Goal: Information Seeking & Learning: Find specific fact

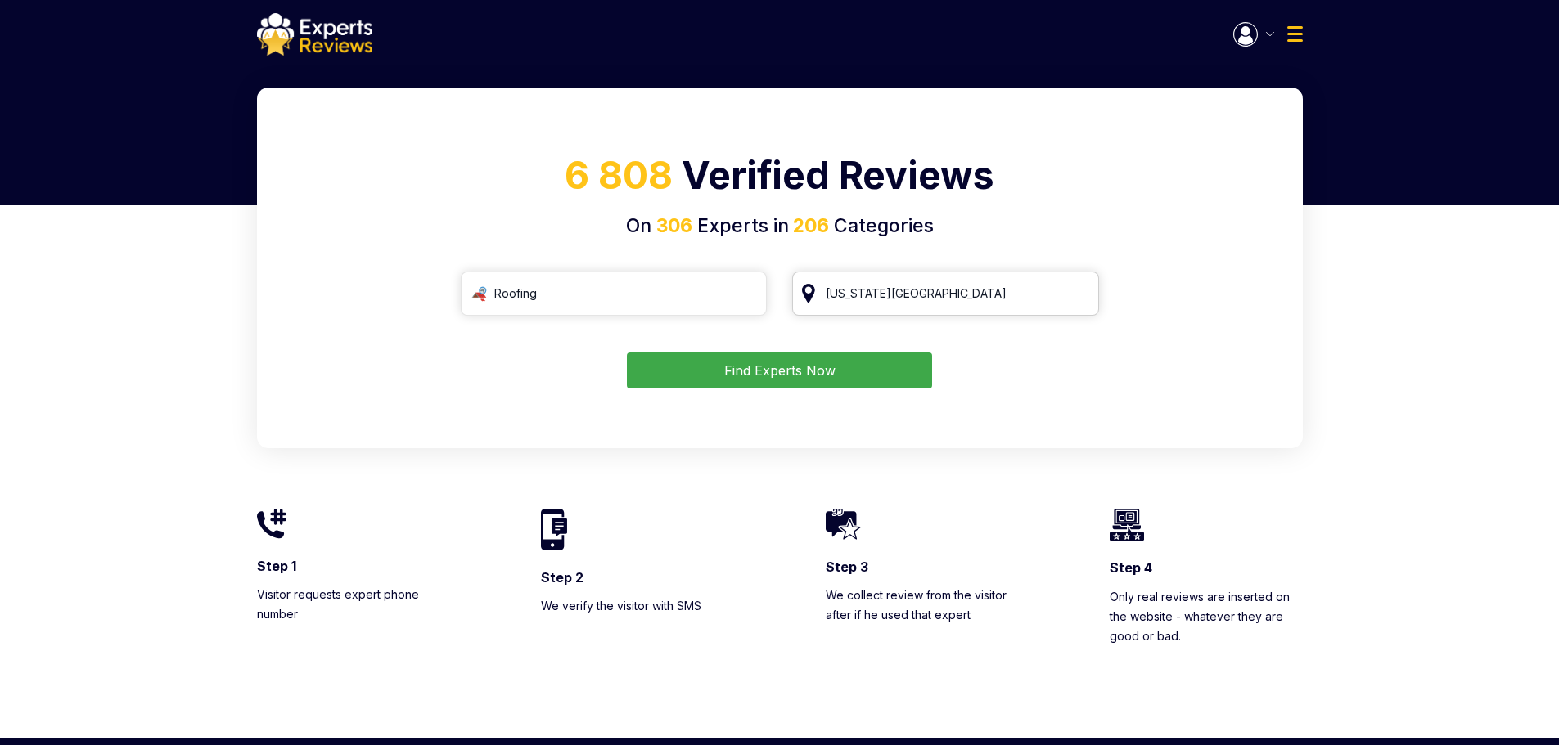
click at [1079, 294] on input "Kansas City" at bounding box center [945, 294] width 307 height 44
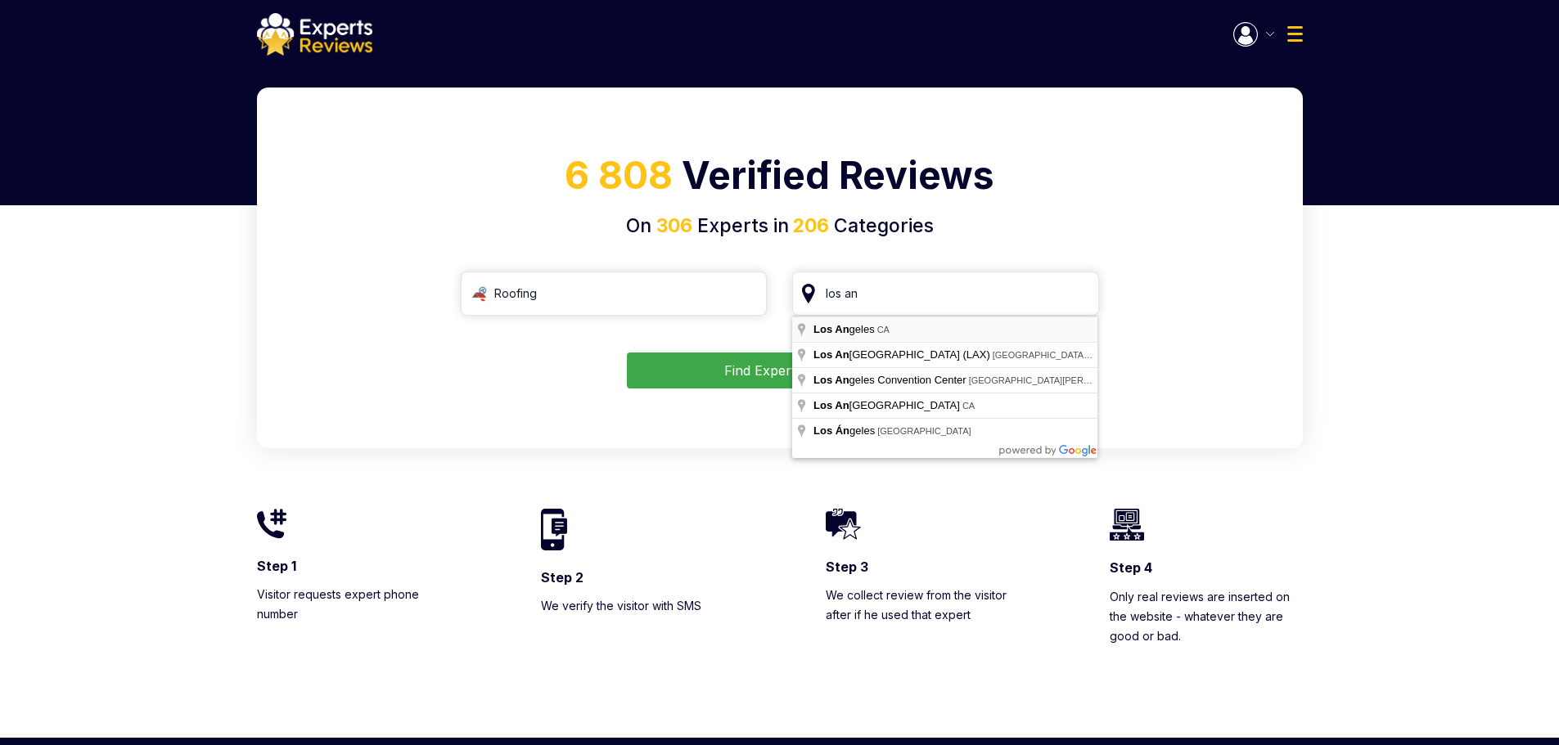
type input "Los Angeles, CA"
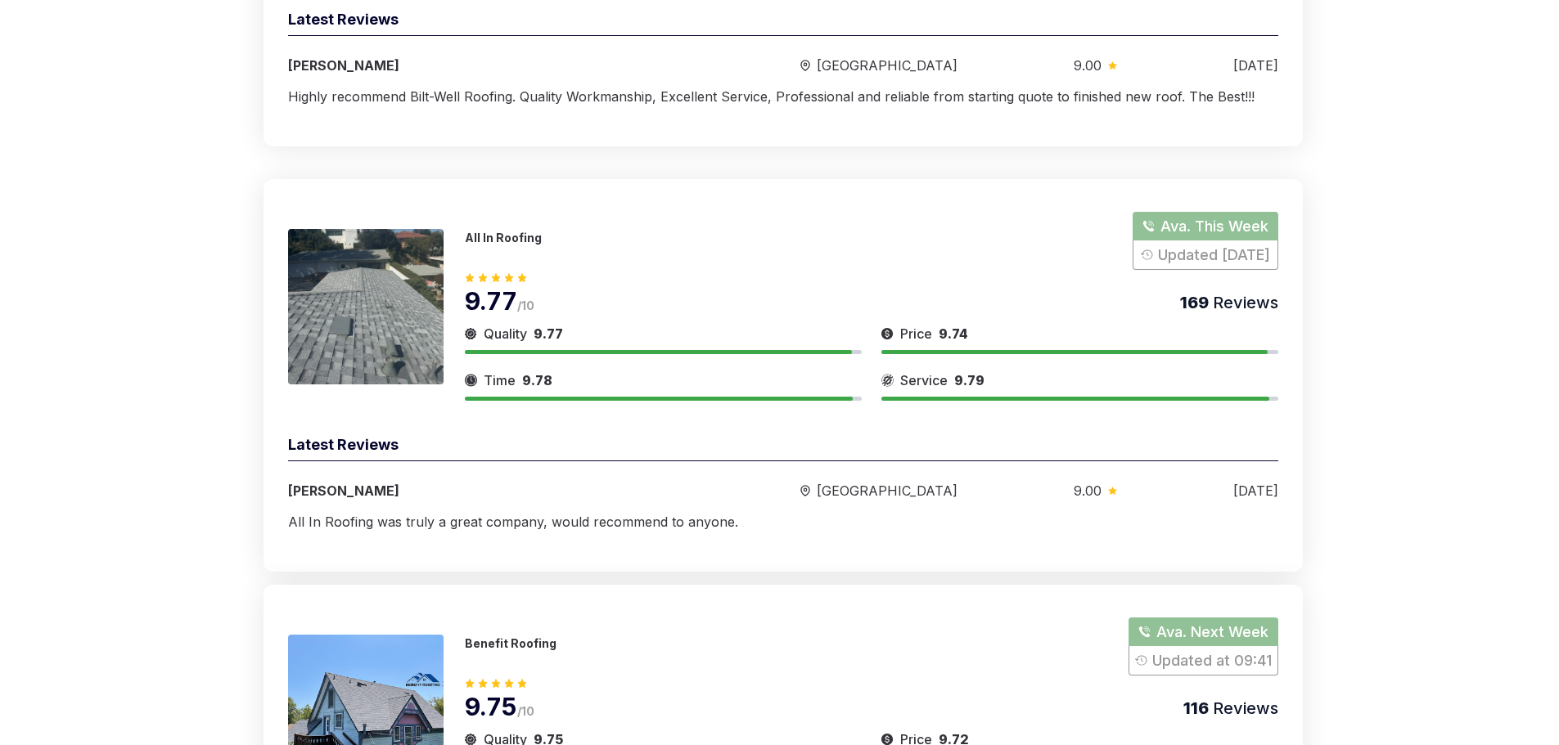
scroll to position [409, 0]
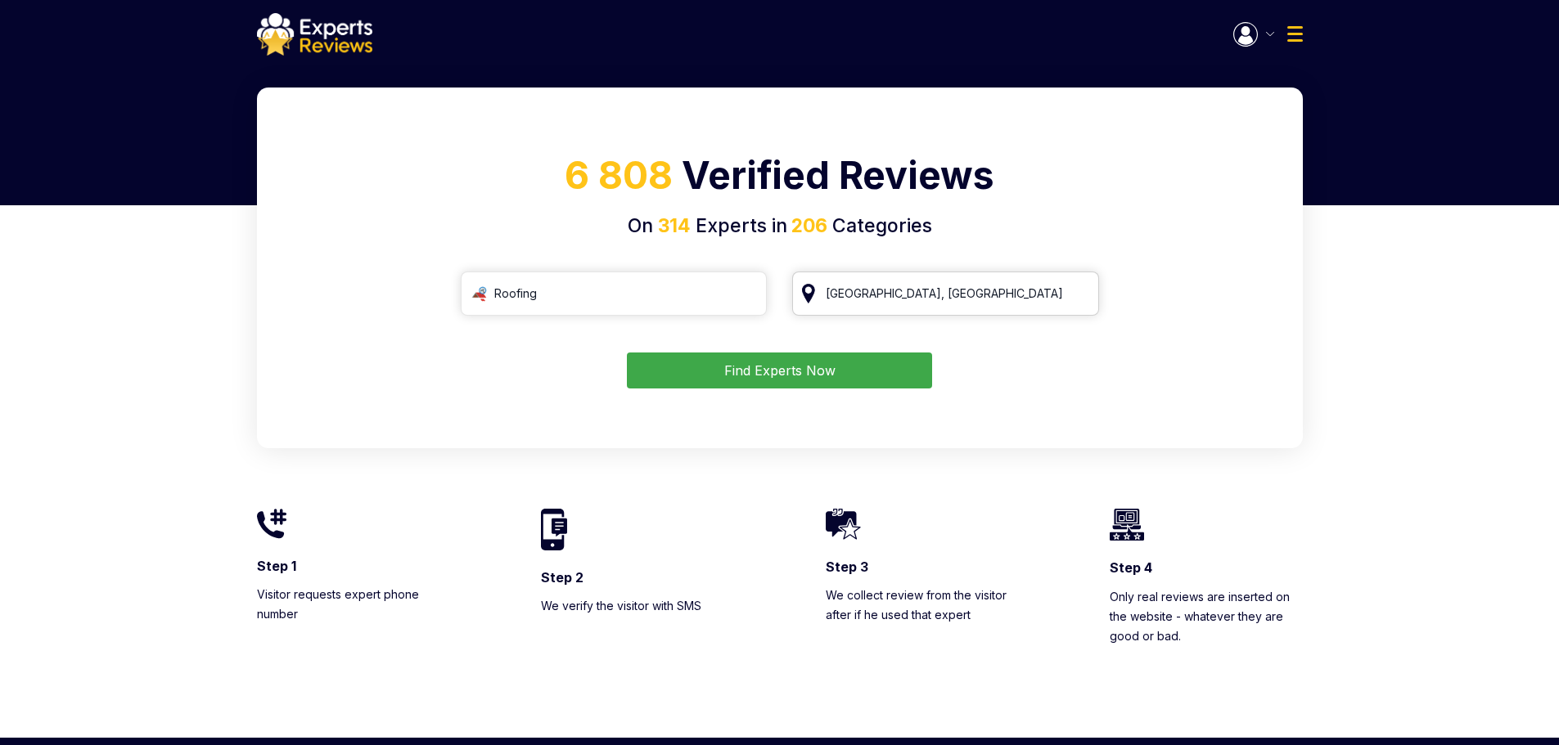
click at [1079, 294] on input "Los Angeles, CA" at bounding box center [945, 294] width 307 height 44
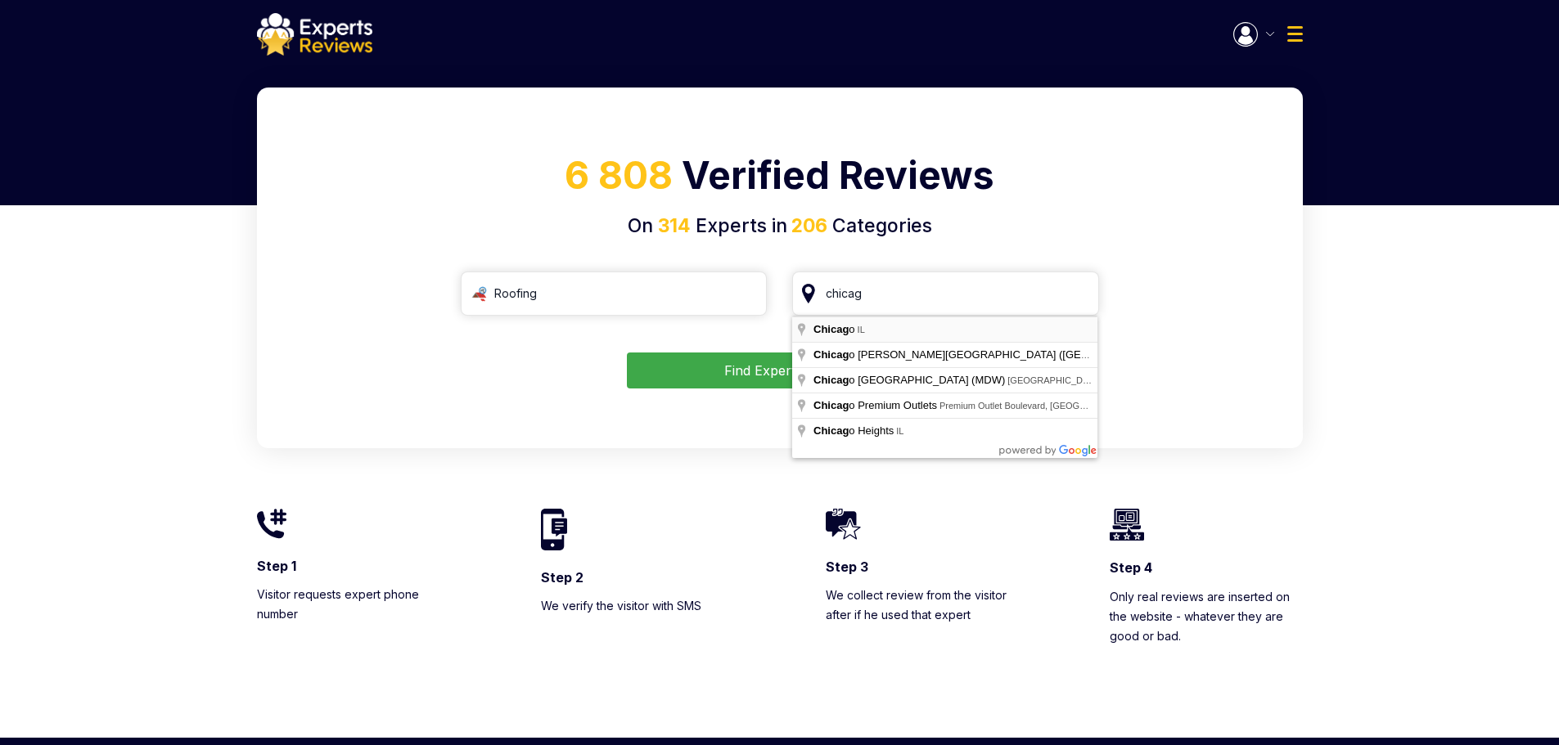
type input "Chicago, IL"
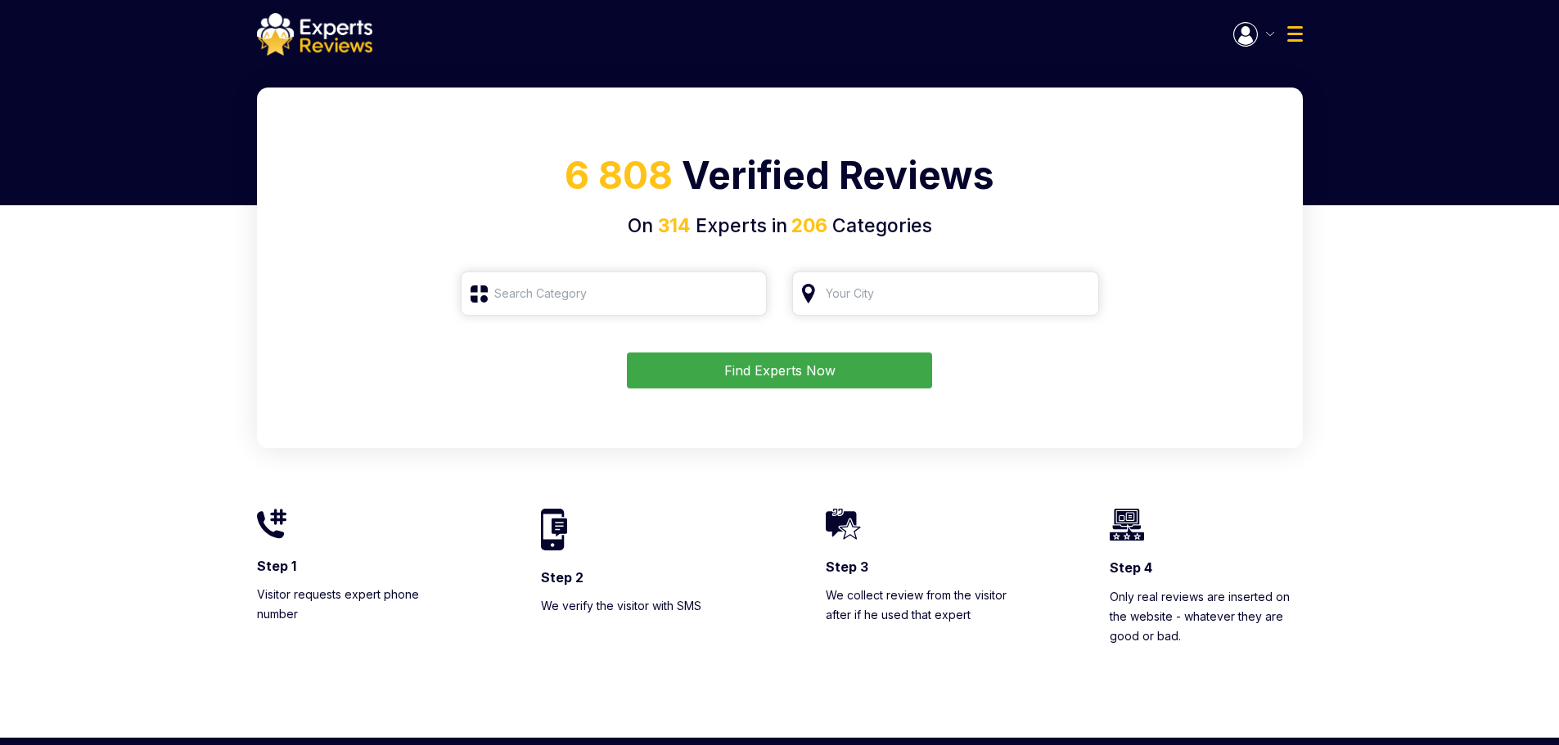
type input "Roofing"
click at [1074, 292] on input "search" at bounding box center [945, 294] width 307 height 44
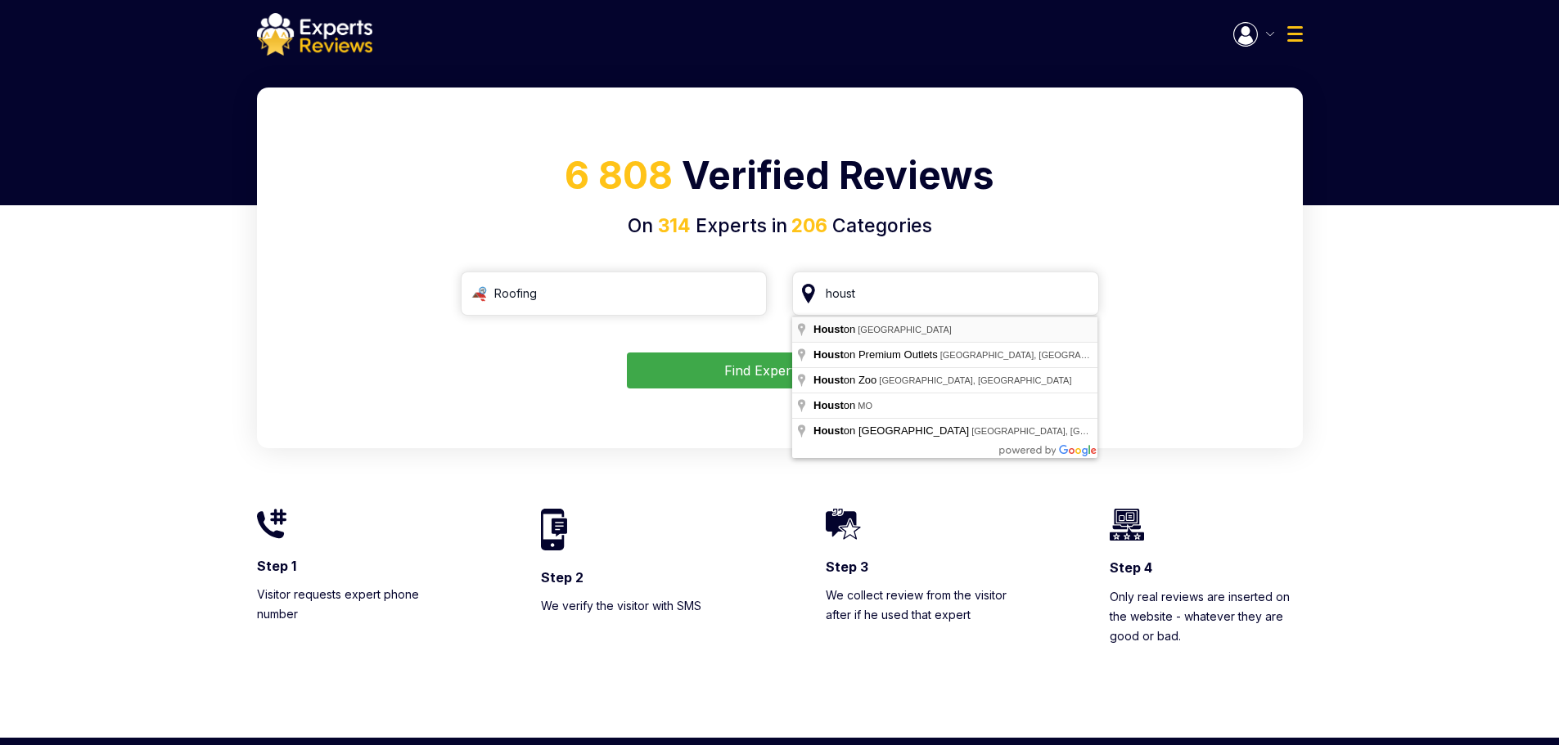
type input "[GEOGRAPHIC_DATA], [GEOGRAPHIC_DATA]"
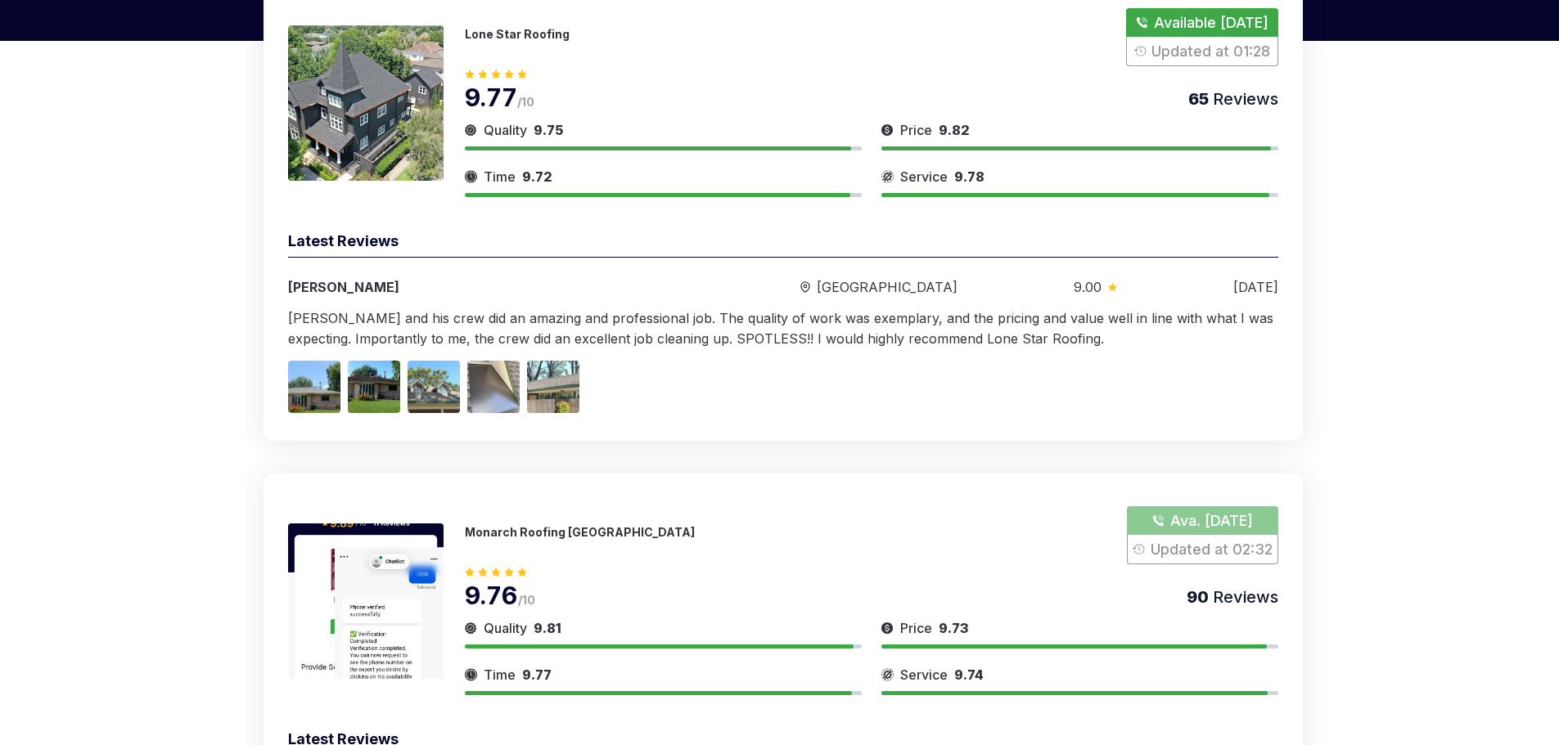
scroll to position [164, 0]
drag, startPoint x: 628, startPoint y: 479, endPoint x: 468, endPoint y: 482, distance: 160.4
click at [468, 482] on div "Monarch Roofing [PERSON_NAME]. [DATE] Updated at 02:32 9.76 /10 90 Reviews Qual…" at bounding box center [782, 681] width 1039 height 413
copy p "Monarch Roofing [GEOGRAPHIC_DATA]"
